Goal: Task Accomplishment & Management: Complete application form

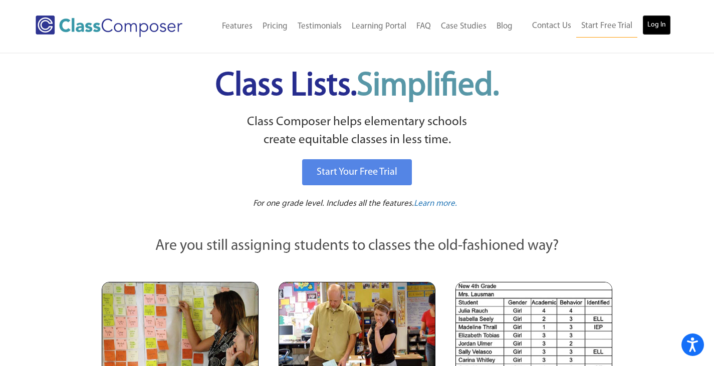
click at [654, 22] on link "Log In" at bounding box center [656, 25] width 29 height 20
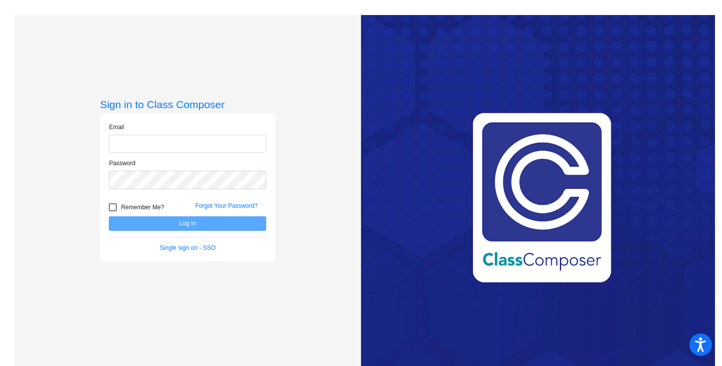
type input "[EMAIL_ADDRESS][DOMAIN_NAME]"
click at [185, 225] on button "Log In" at bounding box center [187, 223] width 157 height 15
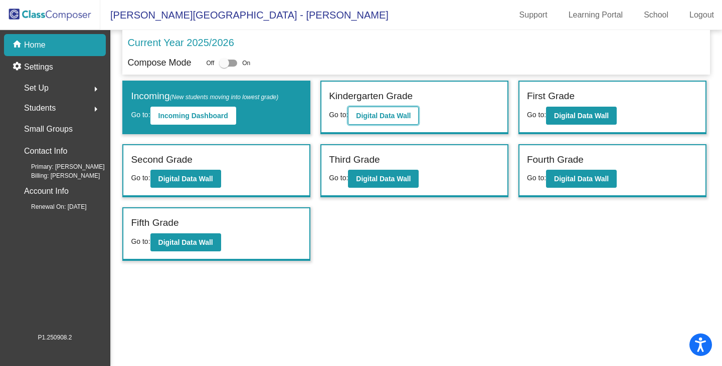
click at [388, 115] on b "Digital Data Wall" at bounding box center [383, 116] width 55 height 8
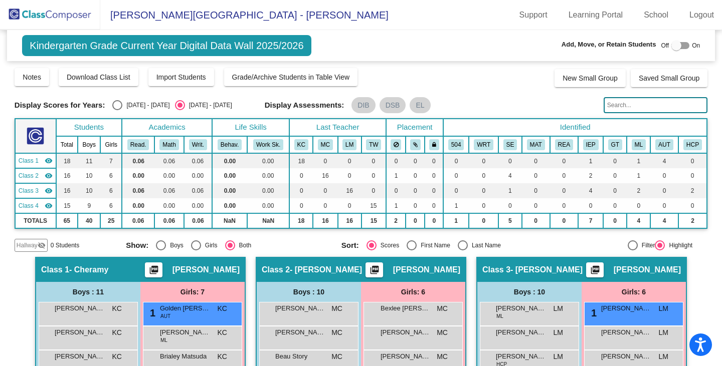
click at [620, 108] on input "text" at bounding box center [655, 105] width 104 height 16
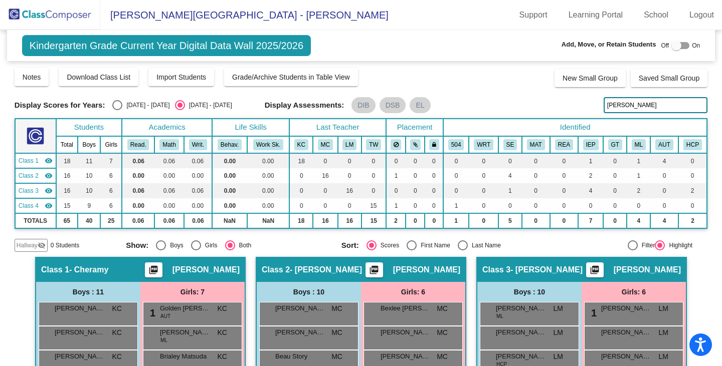
type input "evans"
click at [632, 103] on input "evans" at bounding box center [655, 105] width 104 height 16
click at [671, 46] on div at bounding box center [676, 46] width 10 height 10
checkbox input "true"
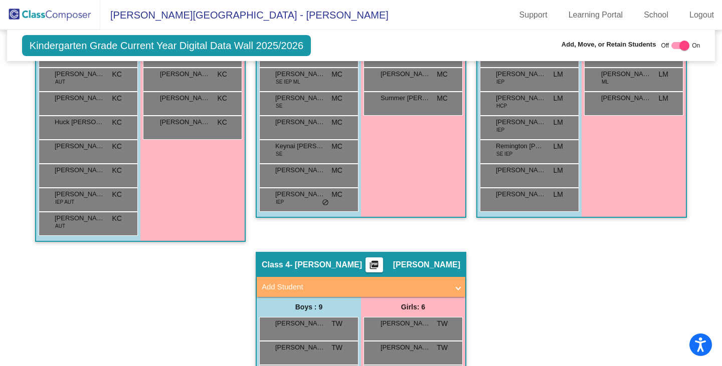
scroll to position [451, 0]
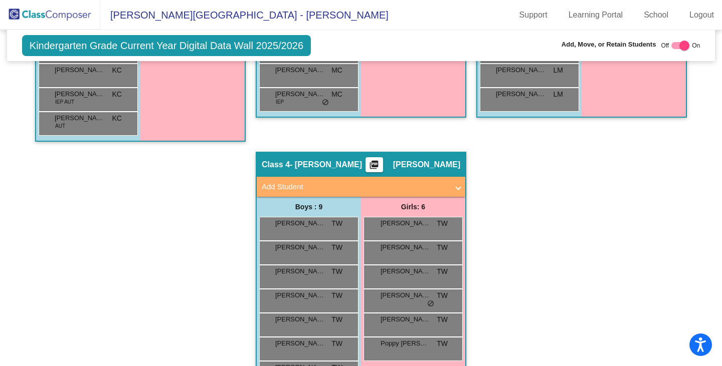
click at [361, 186] on mat-panel-title "Add Student" at bounding box center [355, 187] width 186 height 12
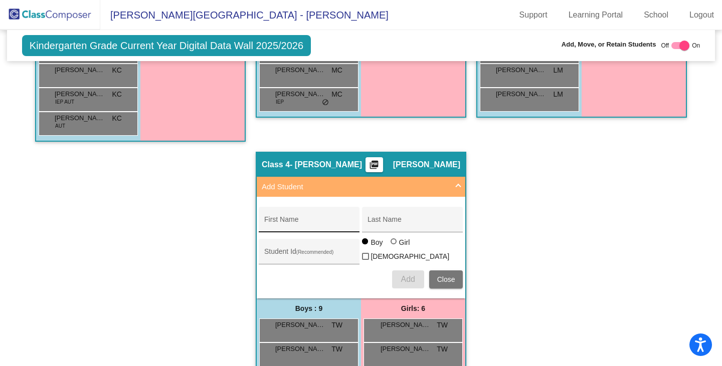
click at [285, 219] on div "First Name" at bounding box center [309, 222] width 90 height 21
type input "Layla"
type input "Evans"
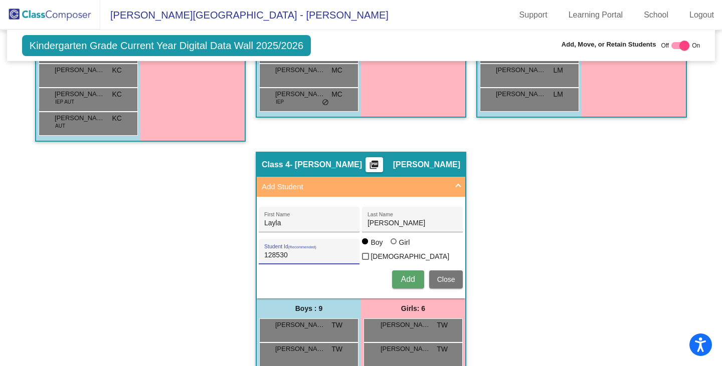
type input "128530"
click at [386, 248] on mat-radio-group "Boy Girl" at bounding box center [387, 243] width 50 height 8
click at [393, 242] on div at bounding box center [393, 242] width 0 height 0
click at [394, 247] on input "Girl" at bounding box center [394, 247] width 1 height 1
radio input "true"
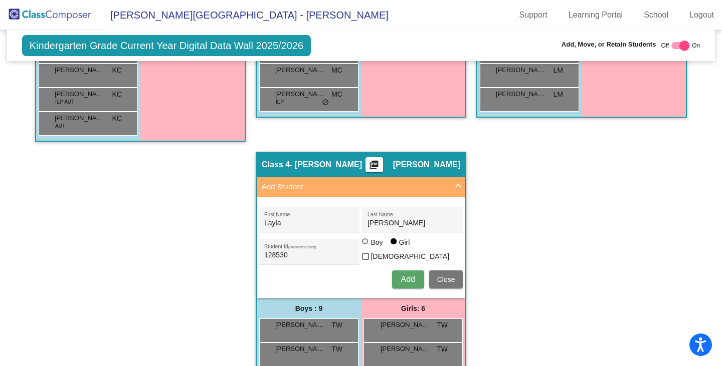
click at [403, 277] on span "Add" at bounding box center [407, 279] width 14 height 9
click at [447, 277] on span "Close" at bounding box center [446, 280] width 18 height 8
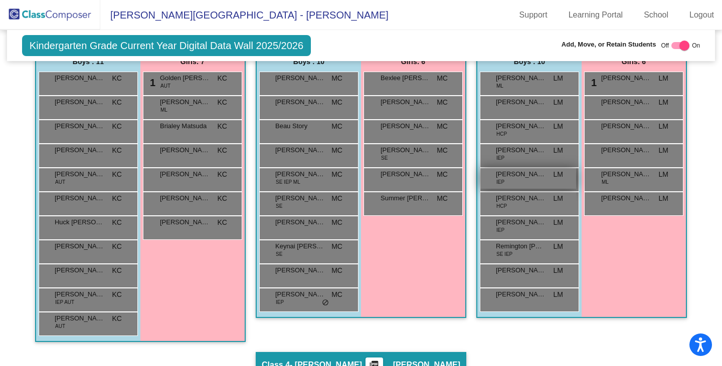
scroll to position [200, 0]
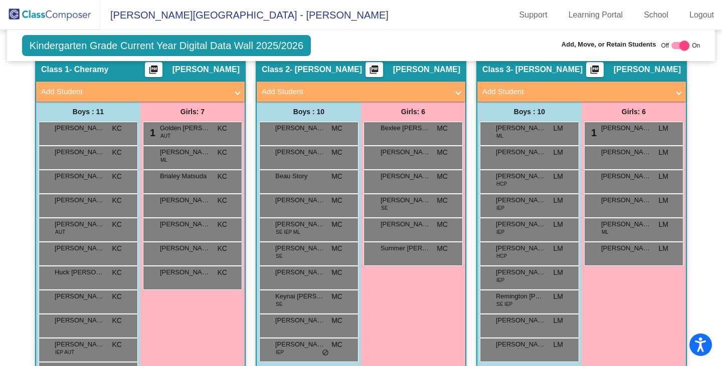
click at [194, 323] on div "Girls: 7 1 Golden Carter AUT KC lock do_not_disturb_alt Aneliza Orozco ML KC lo…" at bounding box center [192, 247] width 104 height 290
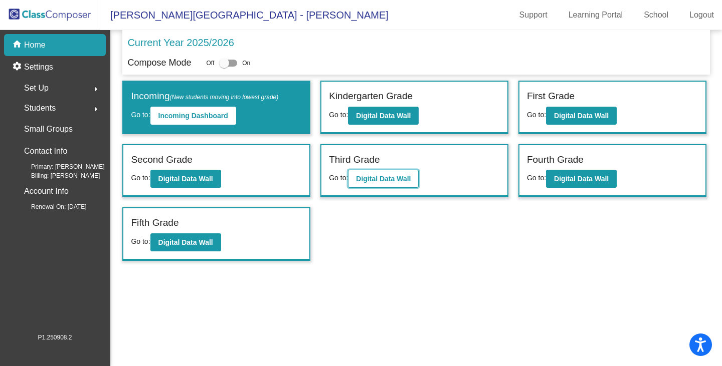
click at [393, 182] on b "Digital Data Wall" at bounding box center [383, 179] width 55 height 8
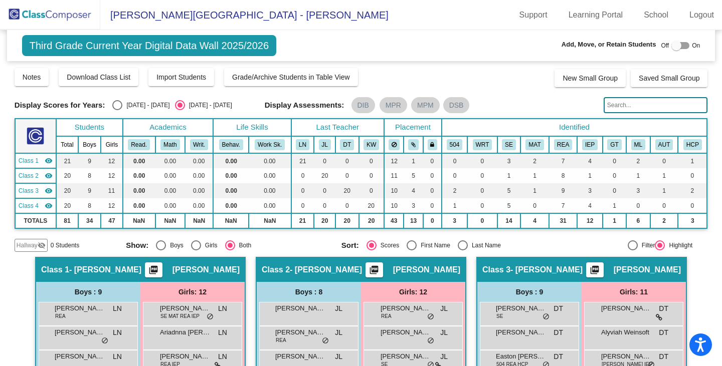
click at [614, 104] on input "text" at bounding box center [655, 105] width 104 height 16
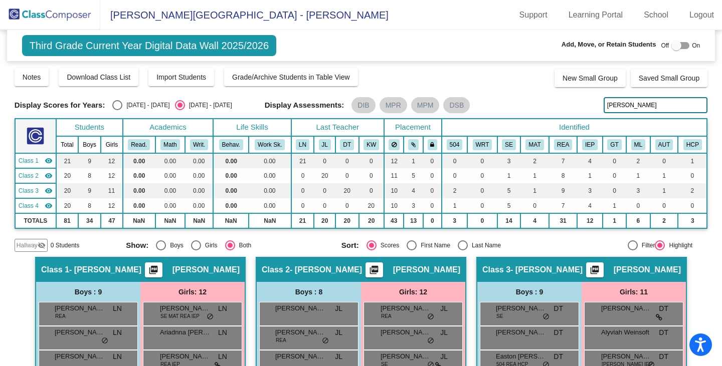
type input "watson"
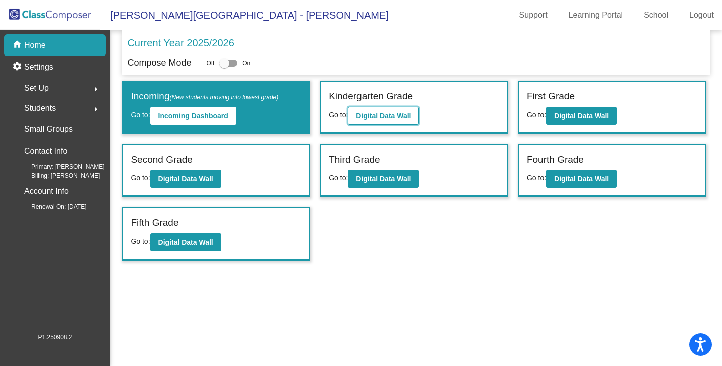
click at [371, 116] on b "Digital Data Wall" at bounding box center [383, 116] width 55 height 8
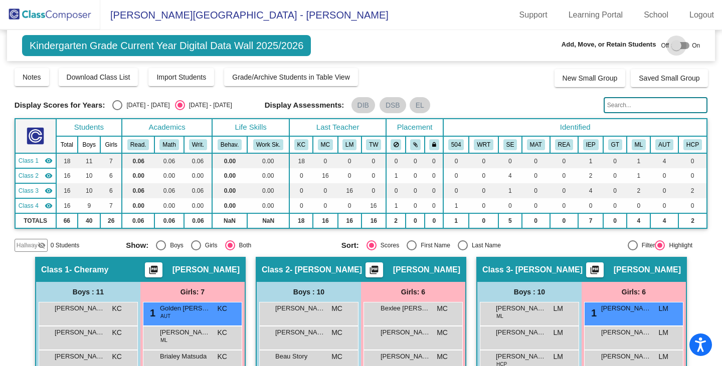
click at [671, 43] on div at bounding box center [676, 46] width 10 height 10
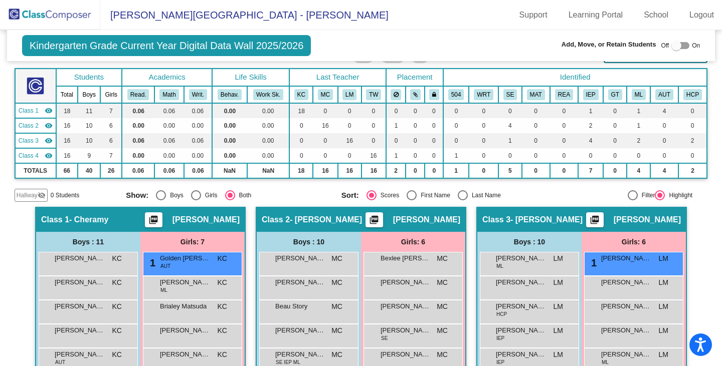
checkbox input "true"
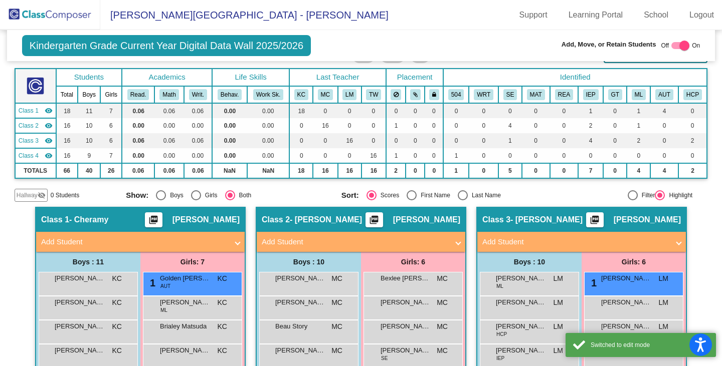
click at [517, 245] on mat-panel-title "Add Student" at bounding box center [575, 242] width 186 height 12
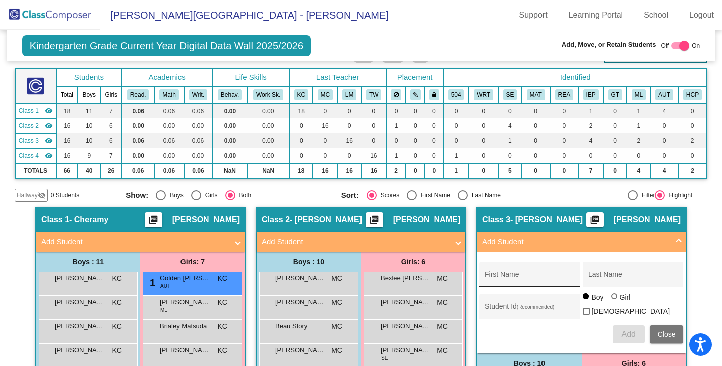
click at [512, 273] on div "First Name" at bounding box center [530, 278] width 90 height 21
type input "Kade"
type input "Farmer"
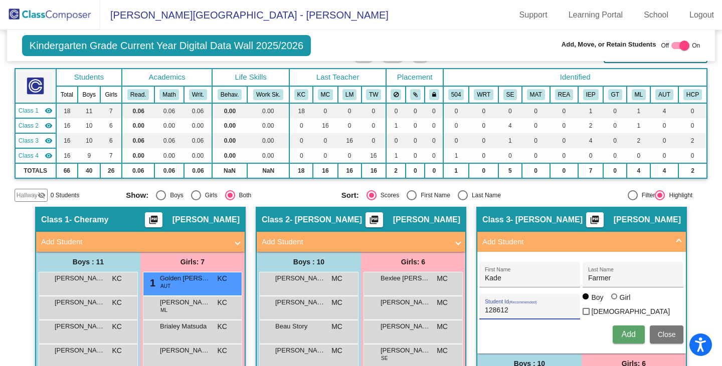
type input "128612"
click at [627, 332] on span "Add" at bounding box center [628, 334] width 14 height 9
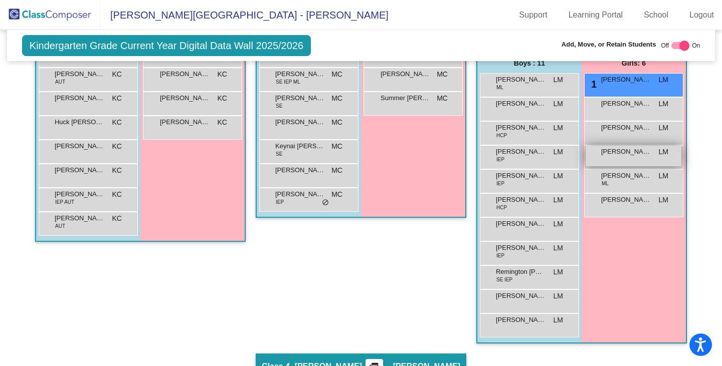
scroll to position [401, 0]
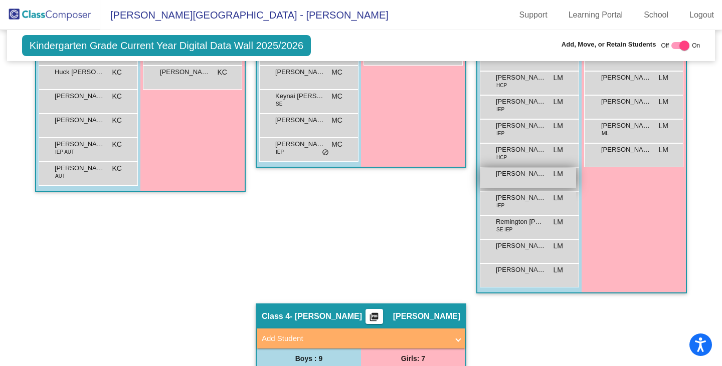
click at [518, 184] on div "Kade Farmer LM lock do_not_disturb_alt" at bounding box center [528, 178] width 96 height 21
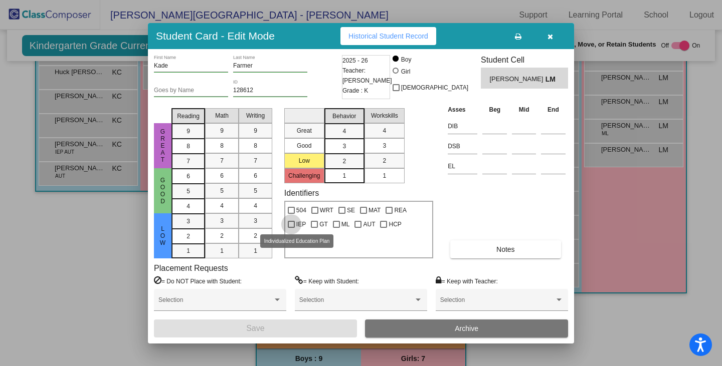
click at [291, 222] on div at bounding box center [291, 224] width 7 height 7
click at [291, 228] on input "IEP" at bounding box center [291, 228] width 1 height 1
checkbox input "true"
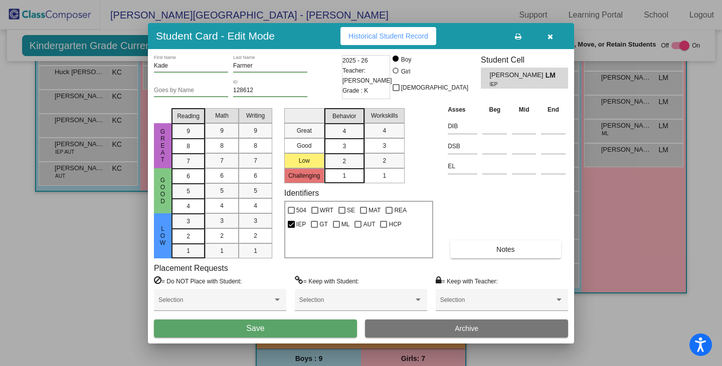
click at [250, 327] on span "Save" at bounding box center [255, 328] width 18 height 9
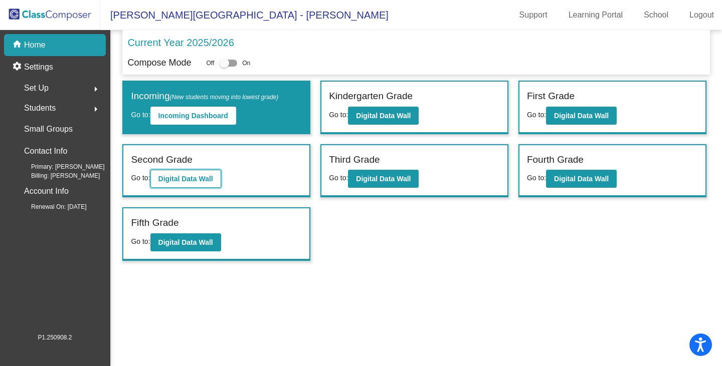
click at [197, 180] on b "Digital Data Wall" at bounding box center [185, 179] width 55 height 8
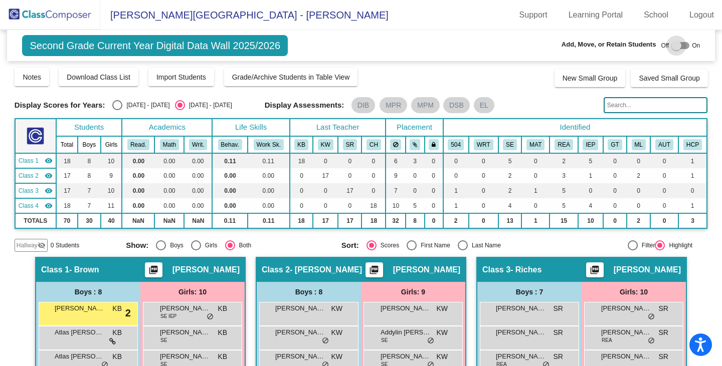
click at [672, 45] on div at bounding box center [676, 46] width 10 height 10
checkbox input "true"
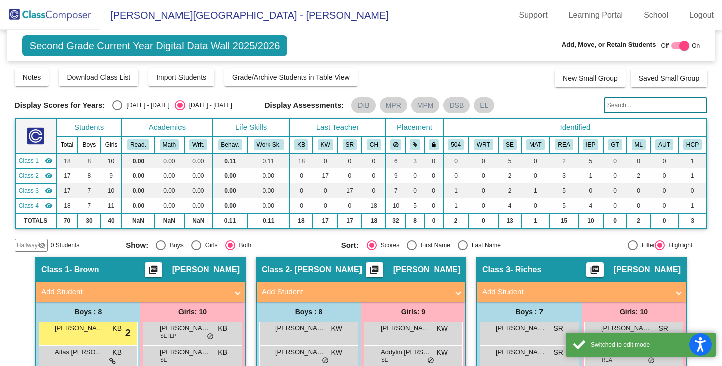
click at [346, 291] on mat-panel-title "Add Student" at bounding box center [355, 293] width 186 height 12
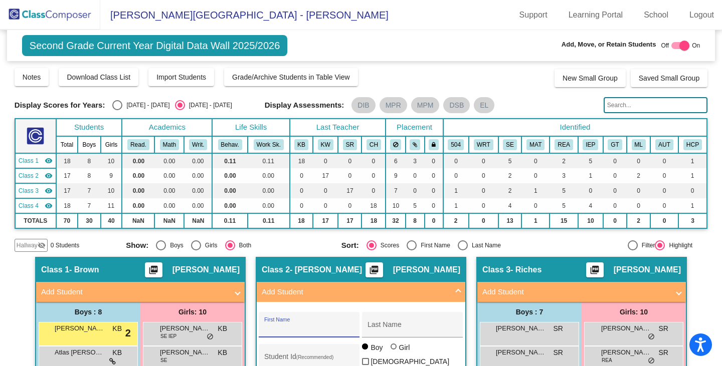
click at [327, 328] on input "First Name" at bounding box center [309, 329] width 90 height 8
type input "Liam"
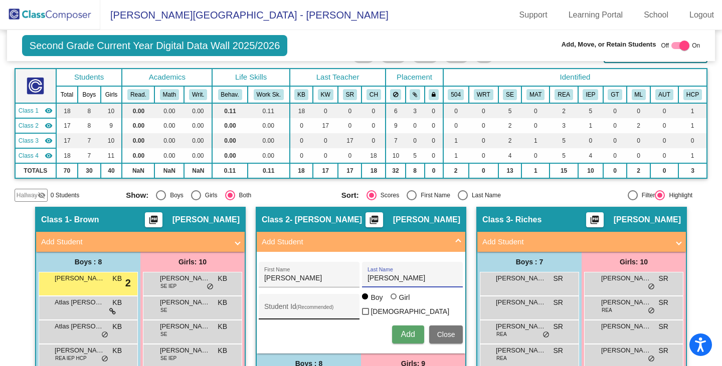
type input "Williams-Enyeart"
click at [291, 308] on input "Student Id (Recommended)" at bounding box center [309, 311] width 90 height 8
type input "128620"
click at [406, 331] on span "Add" at bounding box center [407, 334] width 14 height 9
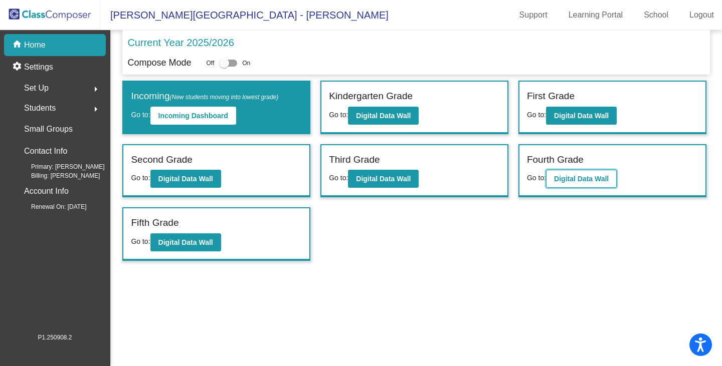
click at [585, 173] on button "Digital Data Wall" at bounding box center [581, 179] width 71 height 18
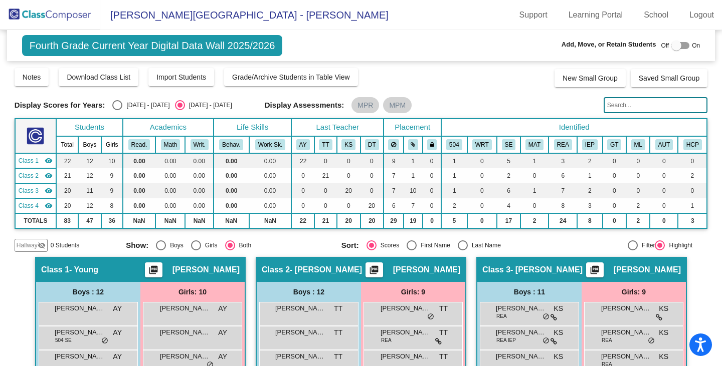
click at [671, 44] on div at bounding box center [676, 46] width 10 height 10
checkbox input "true"
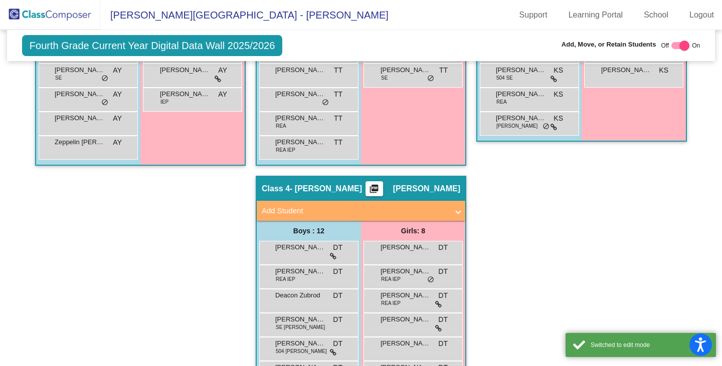
scroll to position [501, 0]
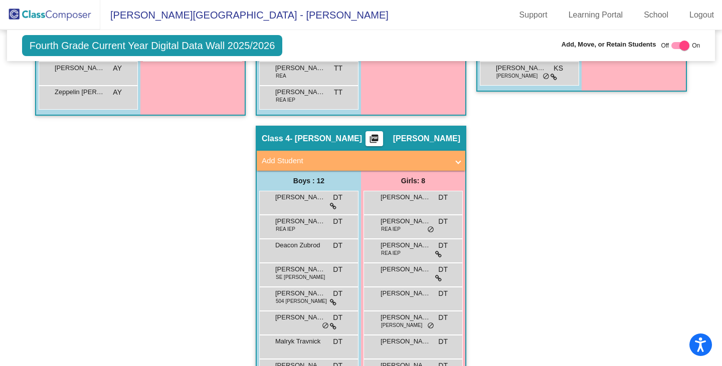
click at [302, 161] on mat-panel-title "Add Student" at bounding box center [355, 161] width 186 height 12
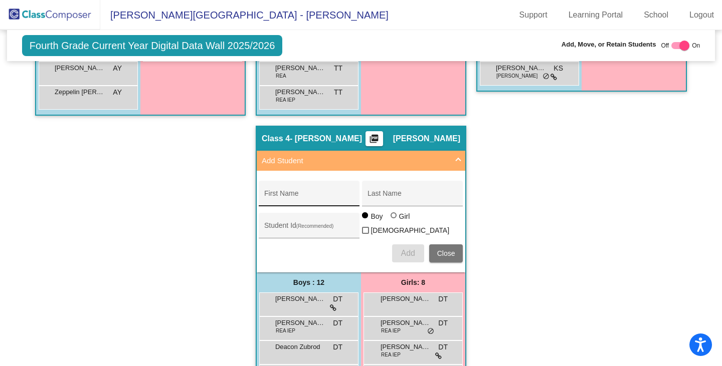
drag, startPoint x: 303, startPoint y: 190, endPoint x: 309, endPoint y: 191, distance: 5.5
click at [306, 190] on div "First Name" at bounding box center [309, 196] width 90 height 21
type input "Malakai"
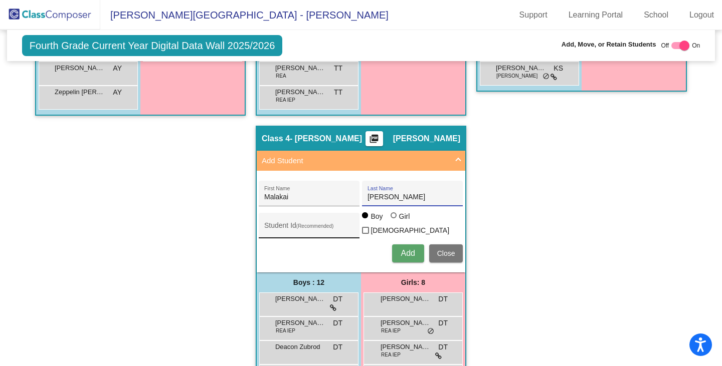
type input "Williams-Enyeart"
click at [282, 227] on input "Student Id (Recommended)" at bounding box center [309, 229] width 90 height 8
type input "128622"
click at [369, 227] on div at bounding box center [365, 230] width 7 height 7
click at [365, 234] on input "Non Binary" at bounding box center [365, 234] width 1 height 1
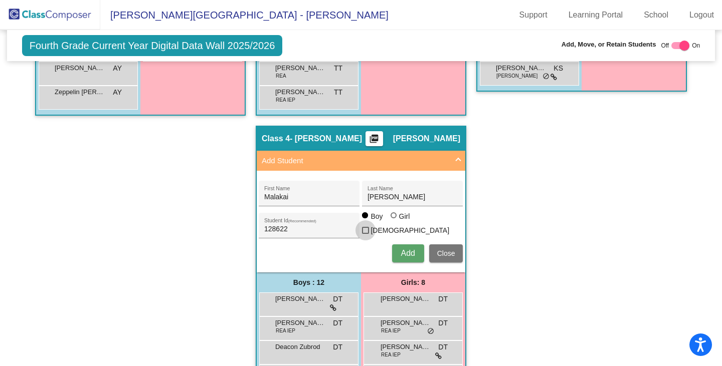
checkbox input "true"
click at [411, 255] on span "Add" at bounding box center [407, 253] width 14 height 9
checkbox input "false"
click at [456, 248] on button "Close" at bounding box center [446, 254] width 34 height 18
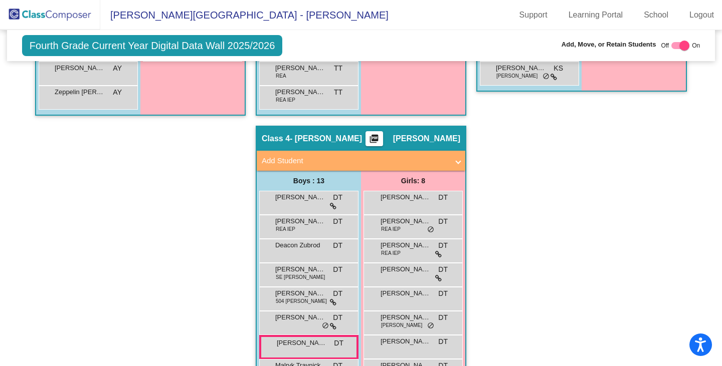
click at [561, 204] on div "Hallway - Hallway Class picture_as_pdf Add Student First Name Last Name Student…" at bounding box center [361, 138] width 692 height 764
click at [579, 210] on div "Hallway - Hallway Class picture_as_pdf Add Student First Name Last Name Student…" at bounding box center [361, 138] width 692 height 764
